Goal: Task Accomplishment & Management: Use online tool/utility

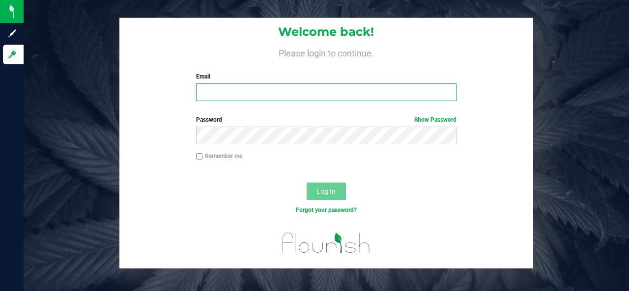
click at [224, 88] on input "Email" at bounding box center [326, 92] width 261 height 18
type input "[EMAIL_ADDRESS][DOMAIN_NAME]"
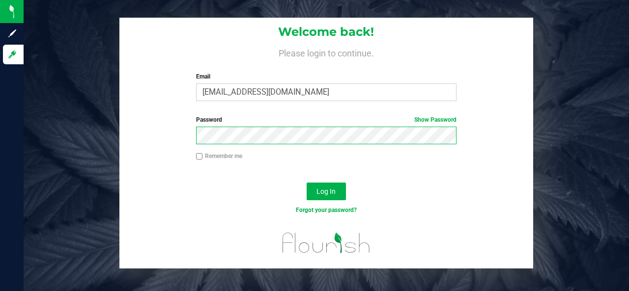
click at [306, 183] on button "Log In" at bounding box center [325, 192] width 39 height 18
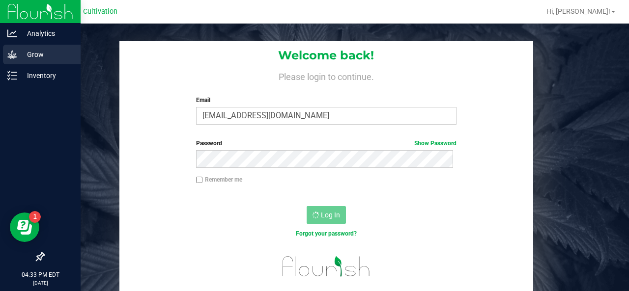
click at [24, 56] on p "Grow" at bounding box center [46, 55] width 59 height 12
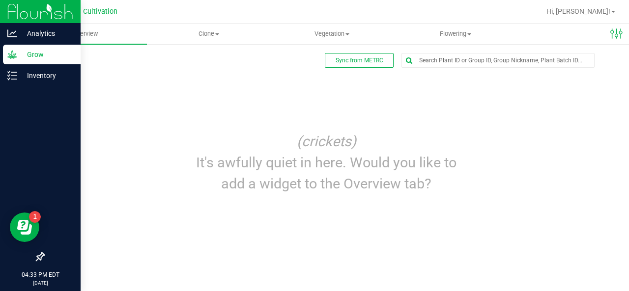
click at [20, 54] on p "Grow" at bounding box center [46, 55] width 59 height 12
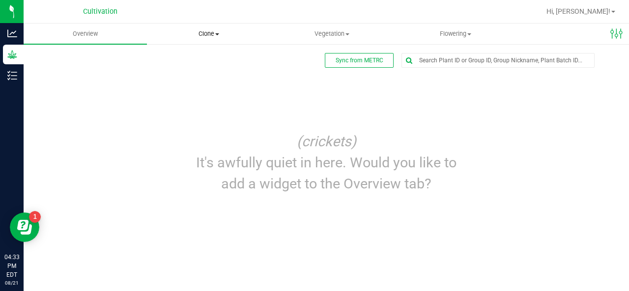
click at [209, 38] on span "Clone" at bounding box center [208, 33] width 122 height 9
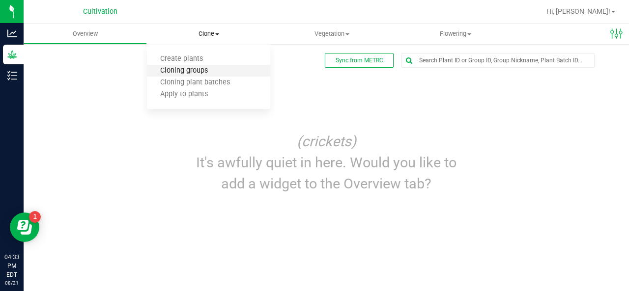
click at [200, 69] on span "Cloning groups" at bounding box center [184, 71] width 74 height 8
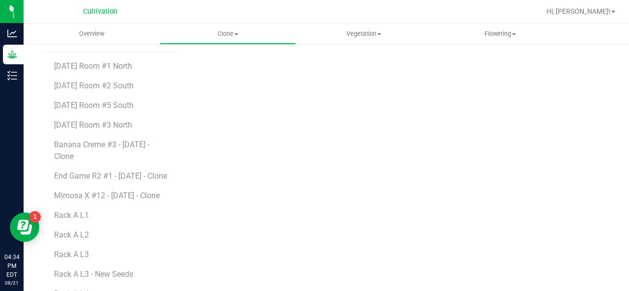
scroll to position [126, 0]
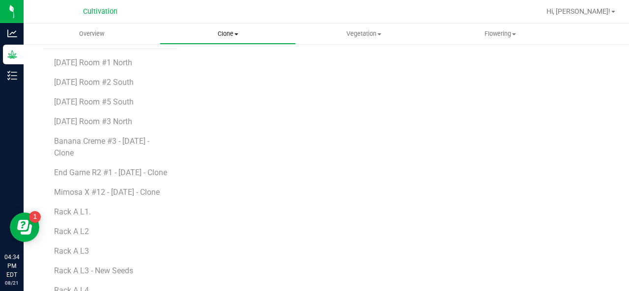
click at [231, 35] on span "Clone" at bounding box center [227, 33] width 135 height 9
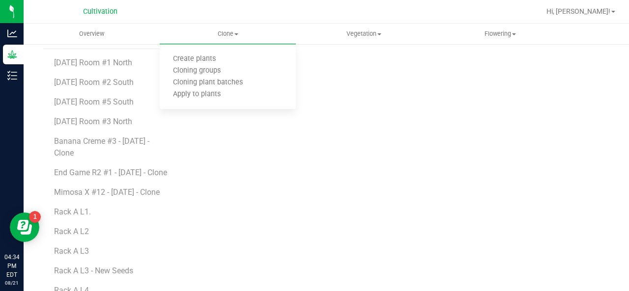
click at [309, 94] on div "Please select a plant group" at bounding box center [397, 111] width 424 height 368
click at [366, 36] on span "Vegetation" at bounding box center [363, 33] width 135 height 9
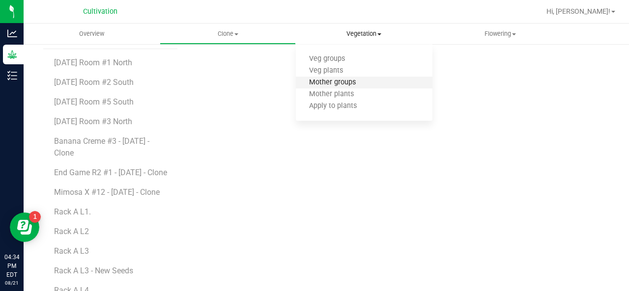
click at [339, 85] on span "Mother groups" at bounding box center [332, 83] width 73 height 8
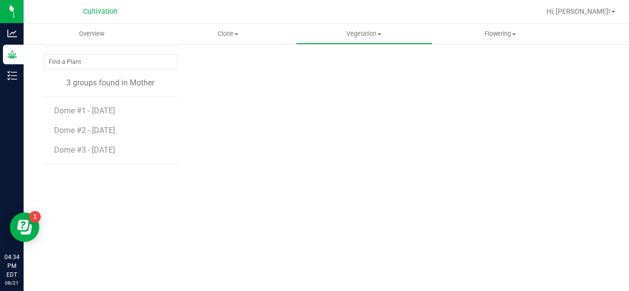
scroll to position [66, 0]
click at [105, 112] on span "Dome #1 - 6/4/2025" at bounding box center [84, 111] width 61 height 9
